Goal: Task Accomplishment & Management: Manage account settings

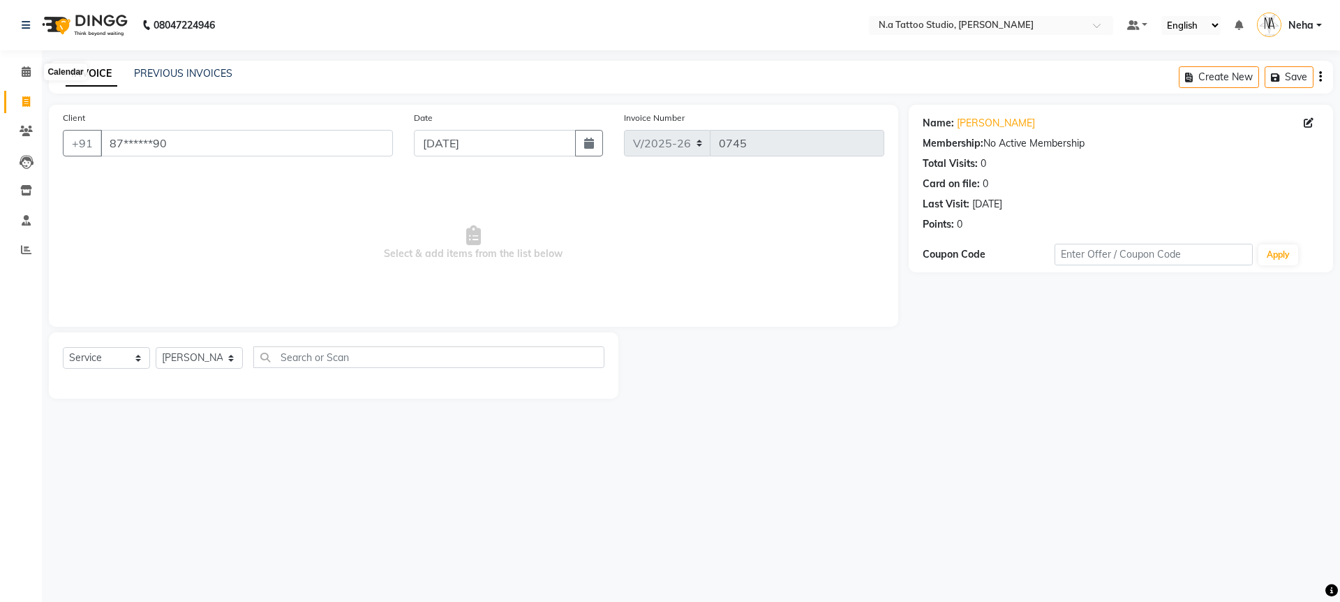
select select "4590"
select select "service"
click at [34, 68] on span at bounding box center [26, 72] width 24 height 16
click at [1308, 127] on icon at bounding box center [1309, 123] width 10 height 10
select select "[DEMOGRAPHIC_DATA]"
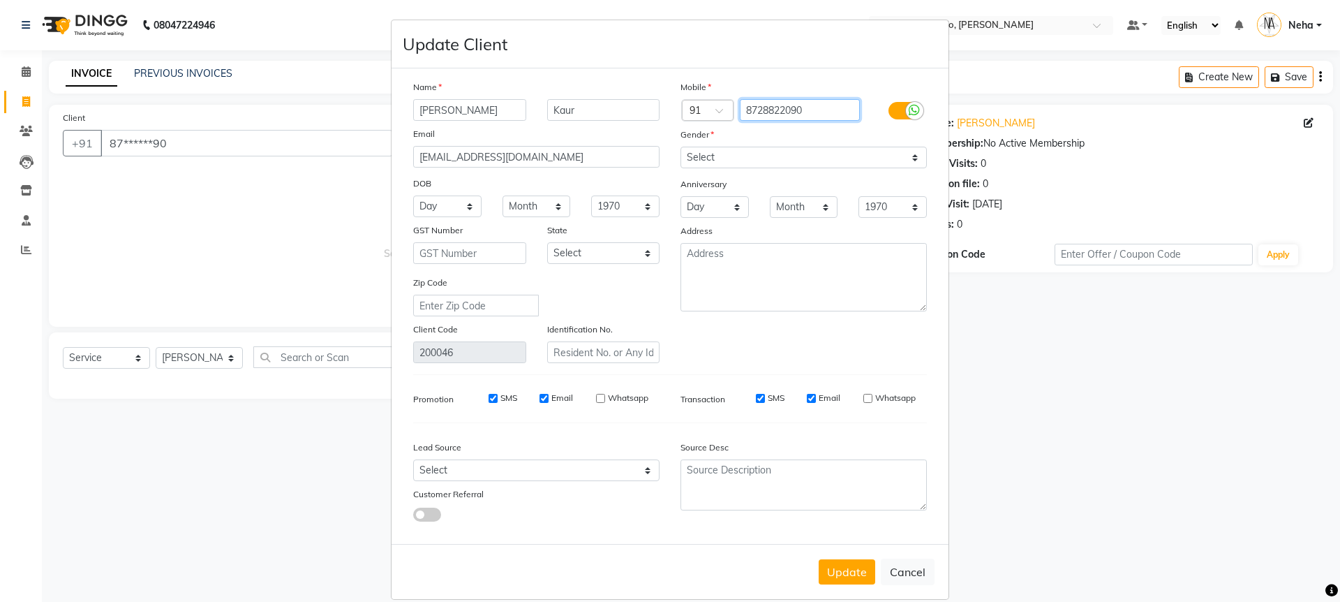
click at [771, 110] on input "8728822090" at bounding box center [800, 110] width 121 height 22
click at [904, 577] on button "Cancel" at bounding box center [908, 571] width 54 height 27
select select
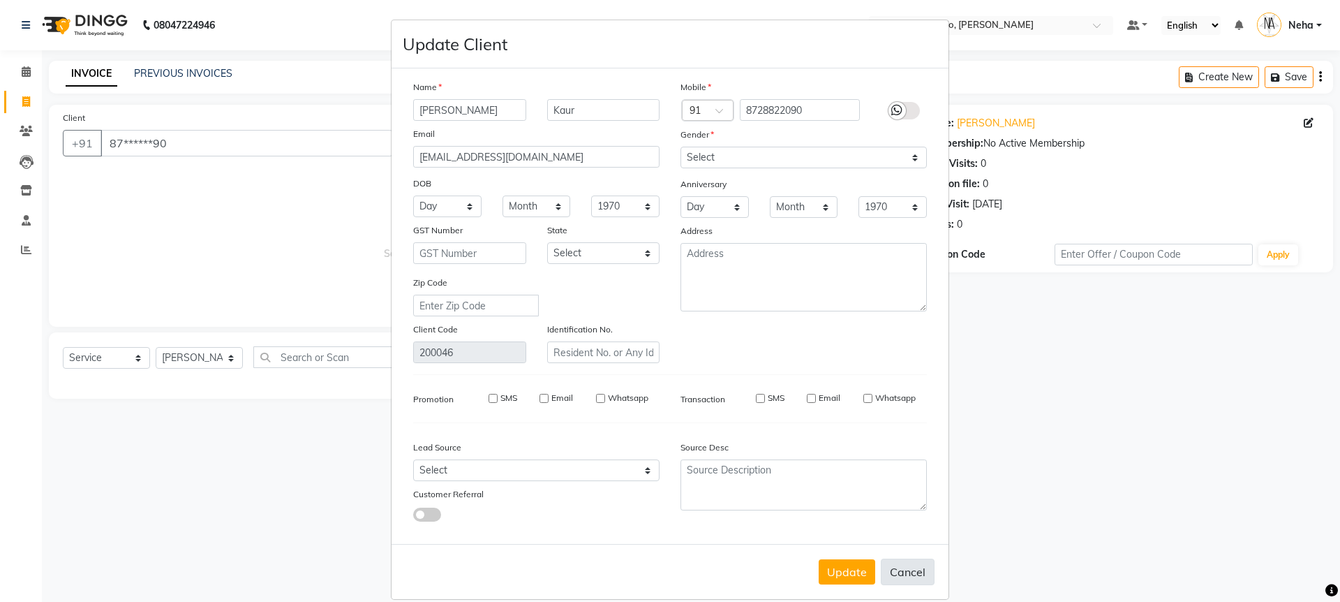
select select
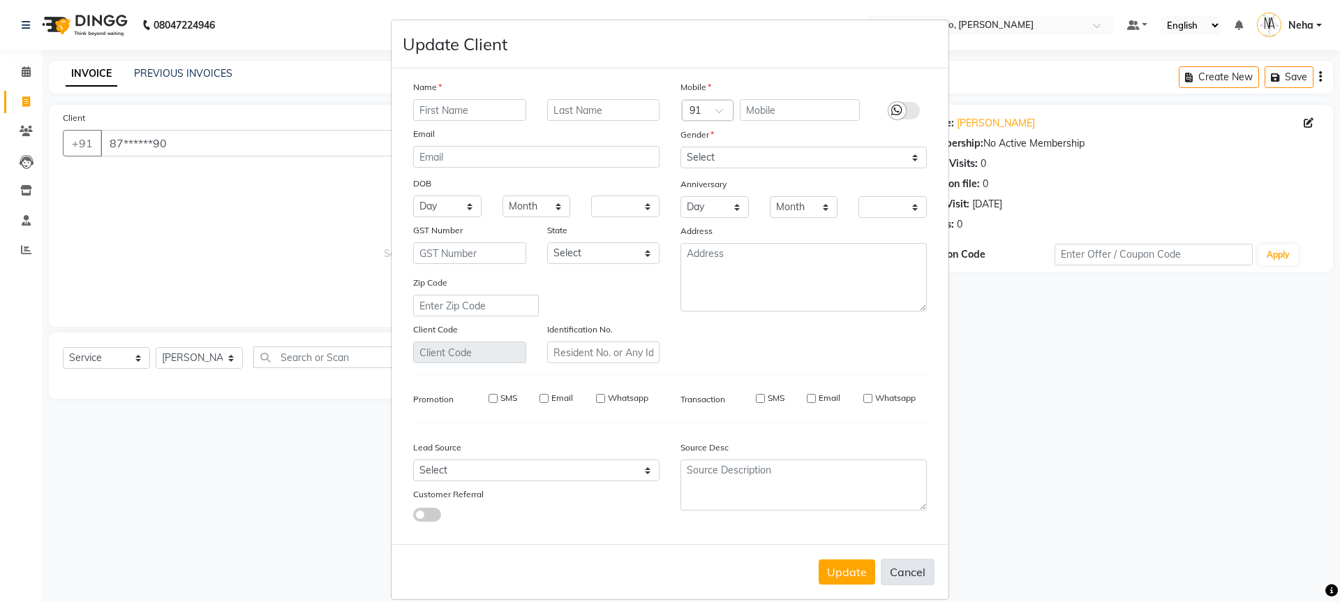
checkbox input "false"
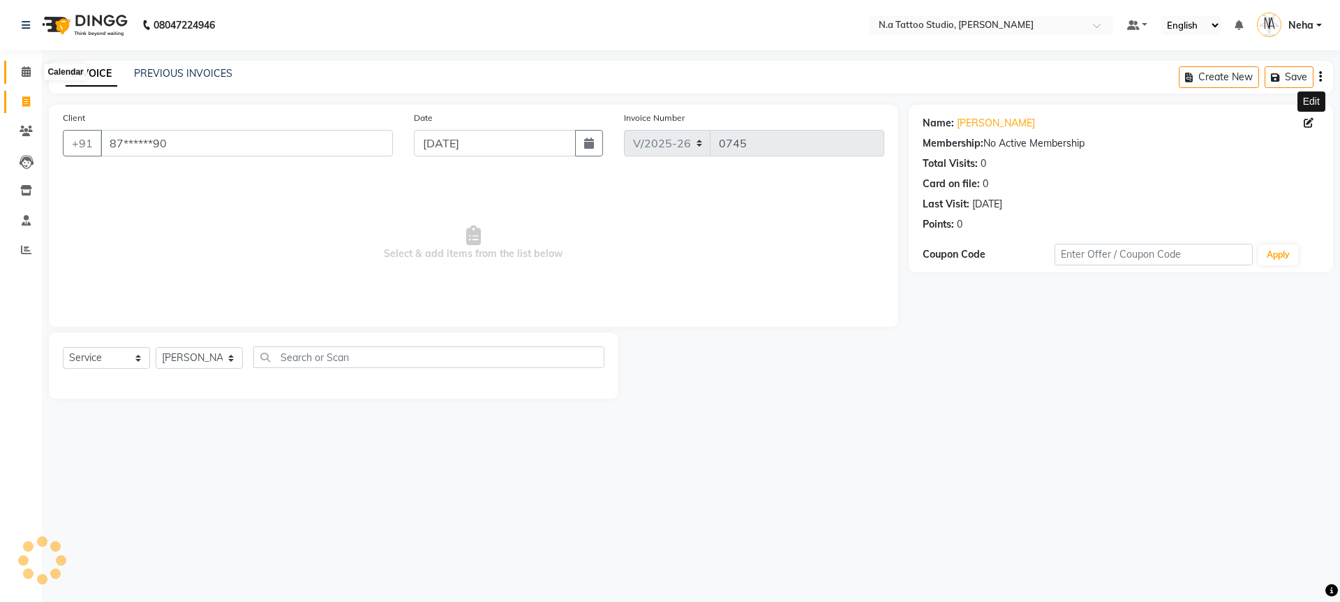
click at [23, 69] on icon at bounding box center [26, 71] width 9 height 10
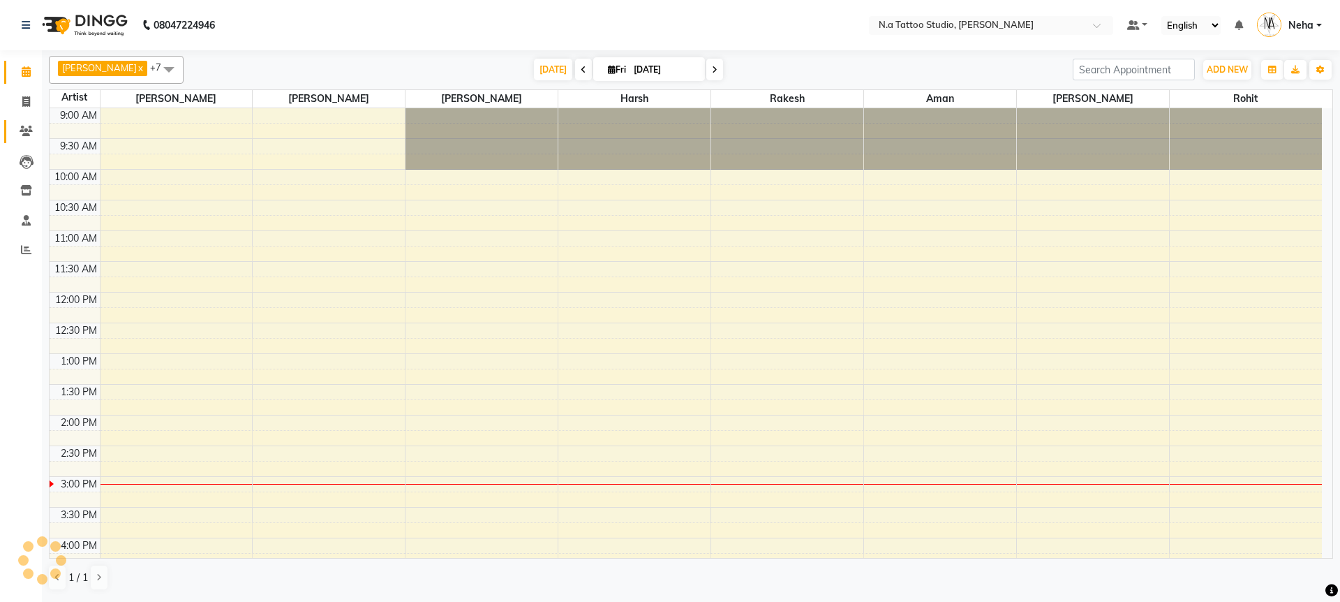
click at [23, 126] on icon at bounding box center [26, 131] width 13 height 10
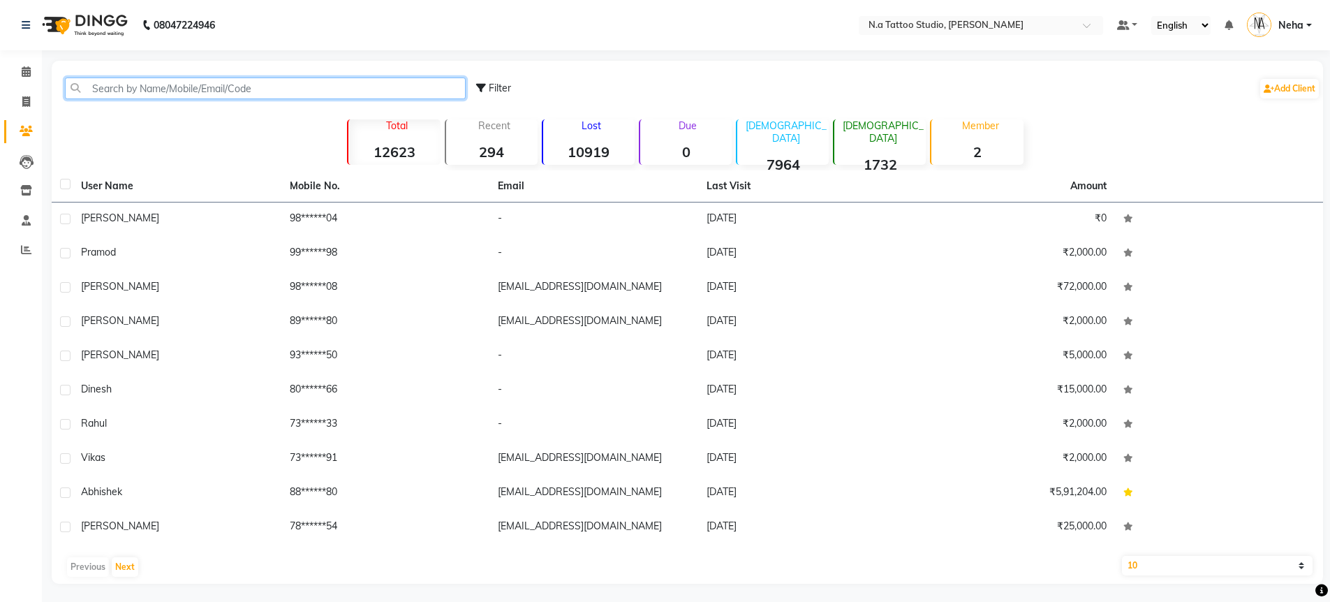
click at [184, 88] on input "text" at bounding box center [265, 88] width 401 height 22
paste input "8728822090"
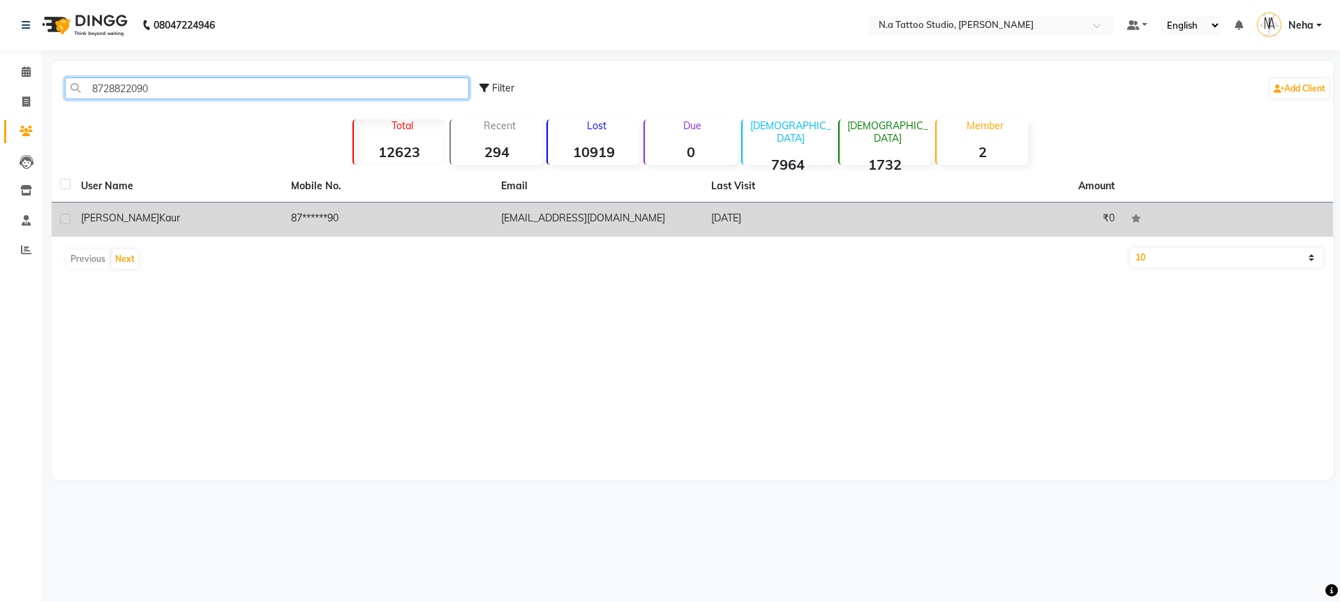
type input "8728822090"
click at [765, 212] on td "[DATE]" at bounding box center [808, 219] width 210 height 34
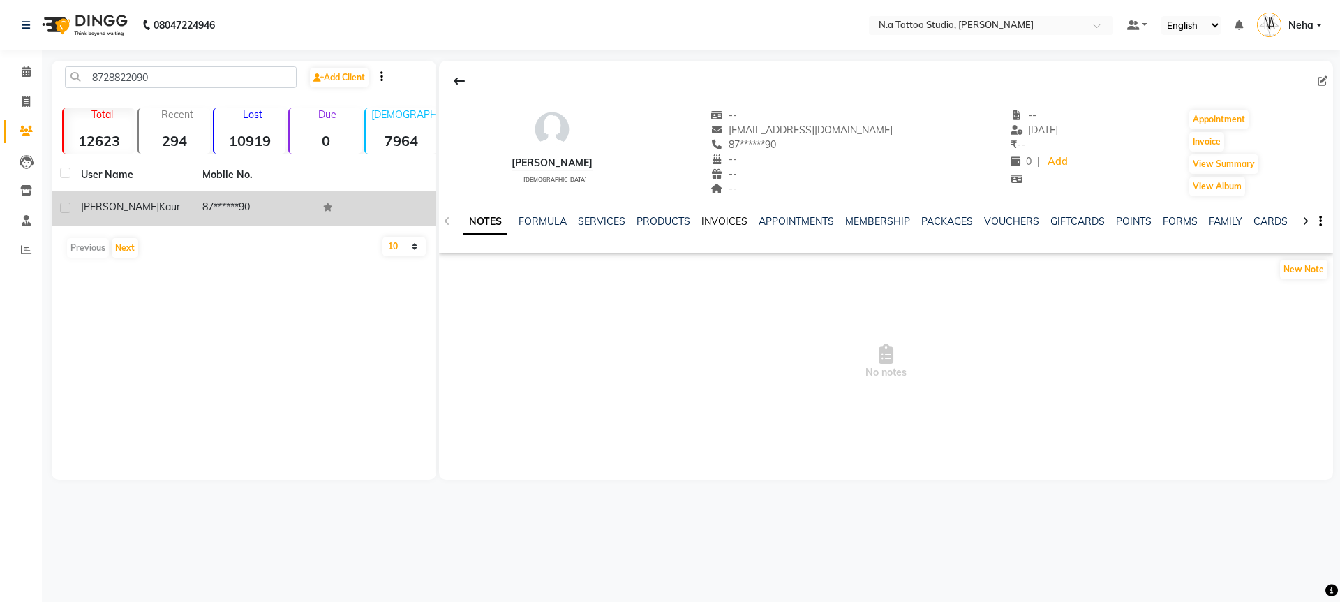
click at [720, 218] on link "INVOICES" at bounding box center [725, 221] width 46 height 13
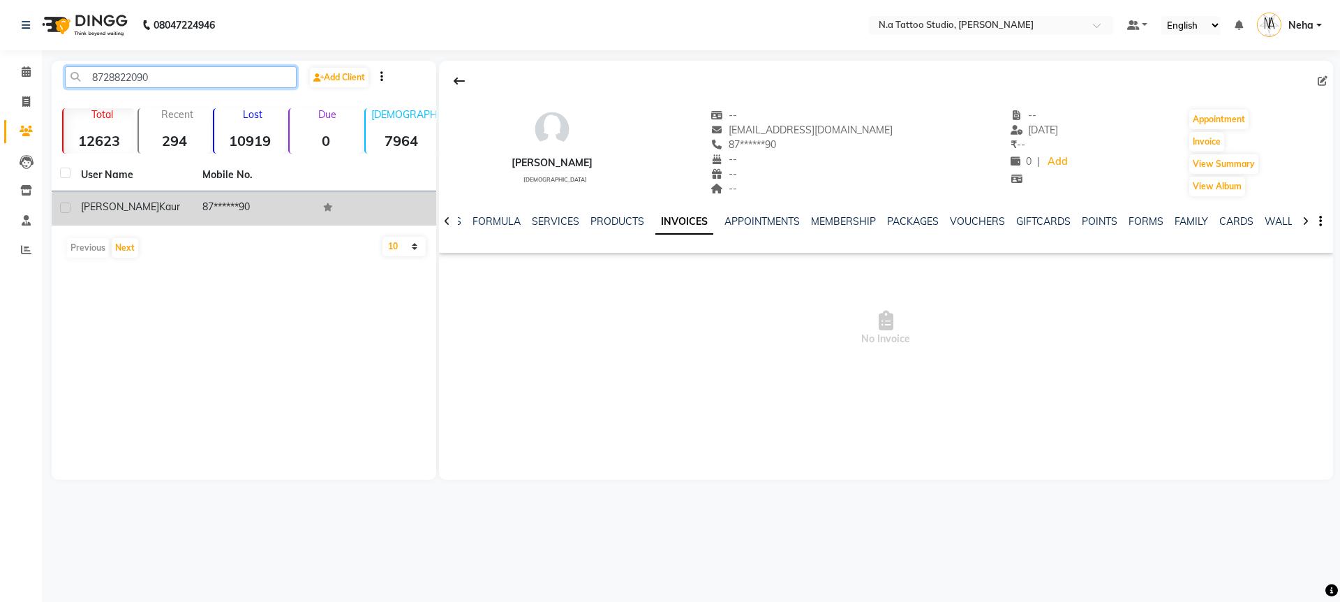
click at [176, 76] on input "8728822090" at bounding box center [181, 77] width 232 height 22
click at [20, 73] on span at bounding box center [26, 72] width 24 height 16
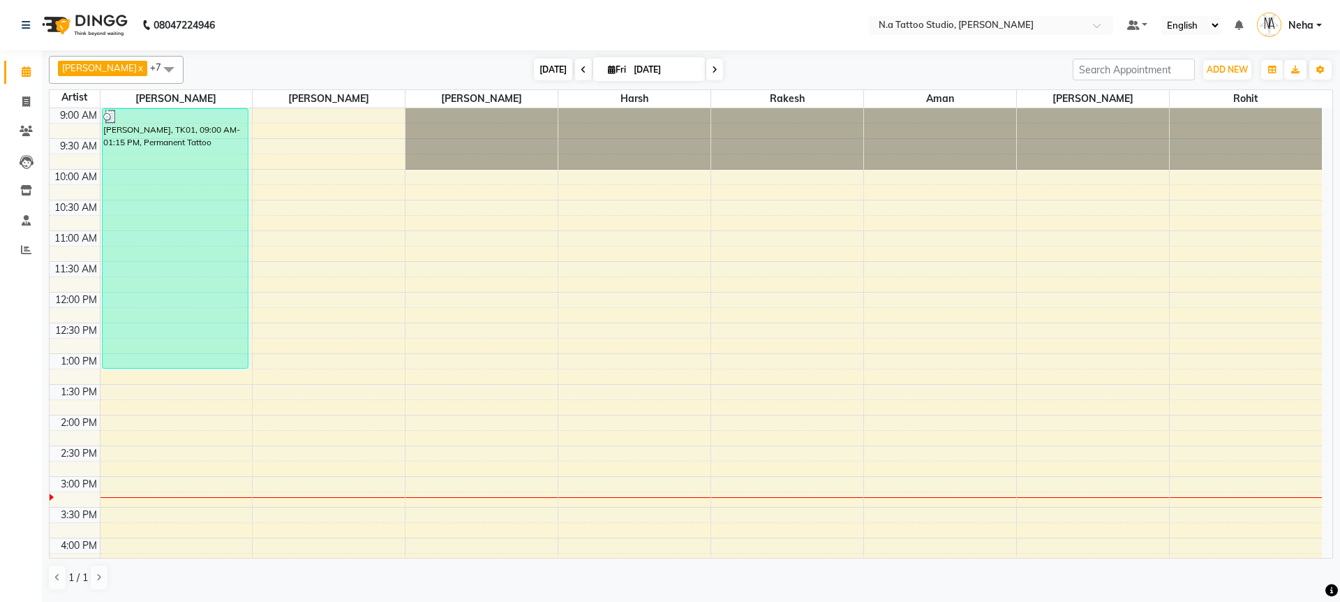
click at [535, 71] on span "[DATE]" at bounding box center [553, 70] width 38 height 22
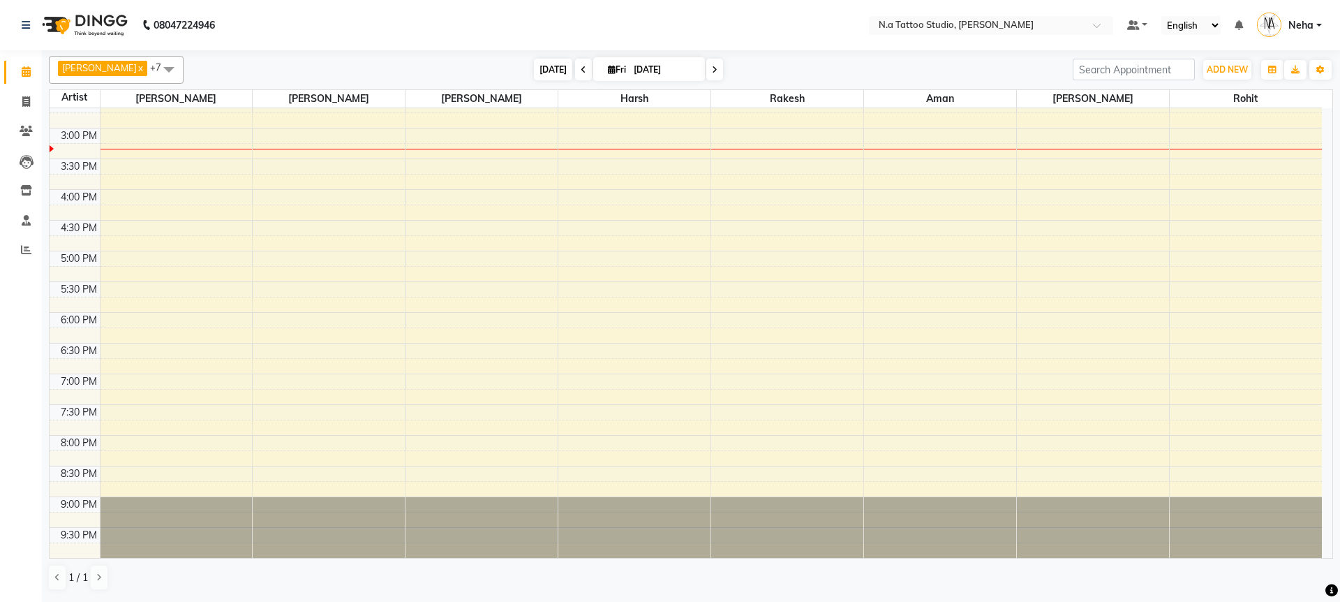
click at [551, 72] on span "[DATE]" at bounding box center [553, 70] width 38 height 22
